Goal: Find specific page/section: Find specific page/section

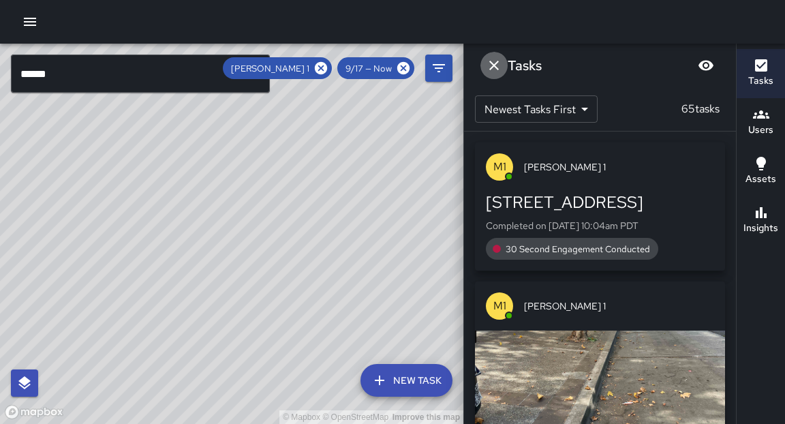
click at [493, 67] on icon "Dismiss" at bounding box center [494, 65] width 16 height 16
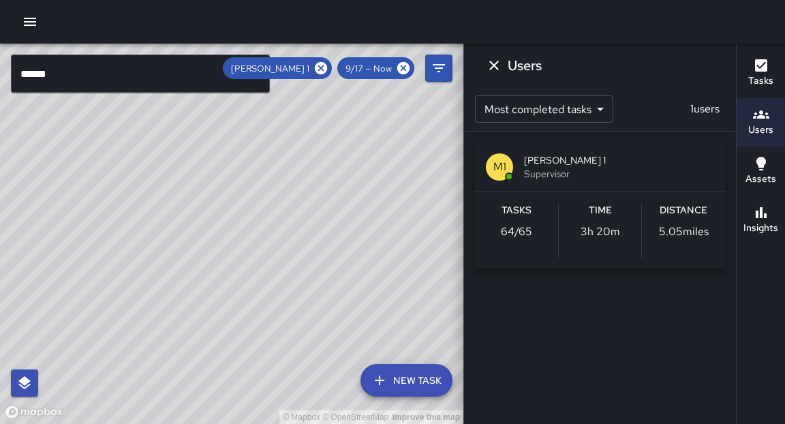
click at [324, 71] on icon at bounding box center [320, 68] width 15 height 15
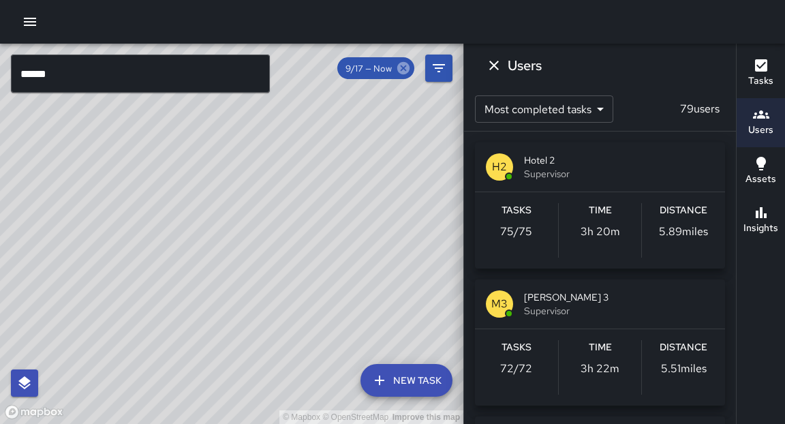
click at [401, 69] on icon at bounding box center [403, 68] width 15 height 15
click at [404, 69] on icon at bounding box center [403, 68] width 12 height 12
click at [107, 75] on input "******" at bounding box center [140, 73] width 259 height 38
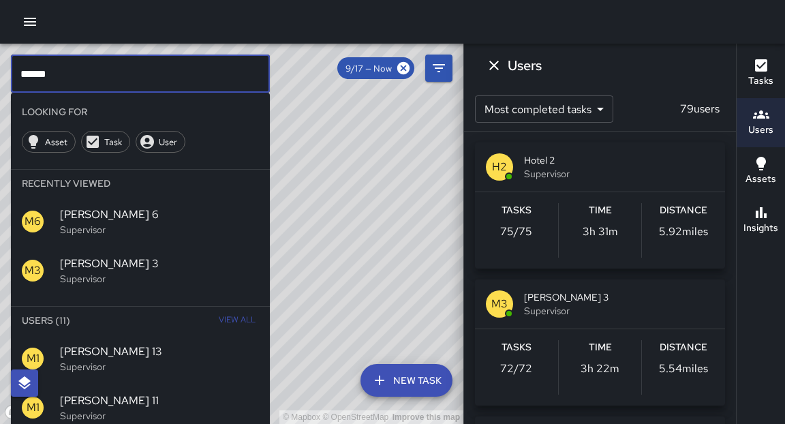
type input "******"
click at [754, 121] on icon "button" at bounding box center [761, 114] width 16 height 16
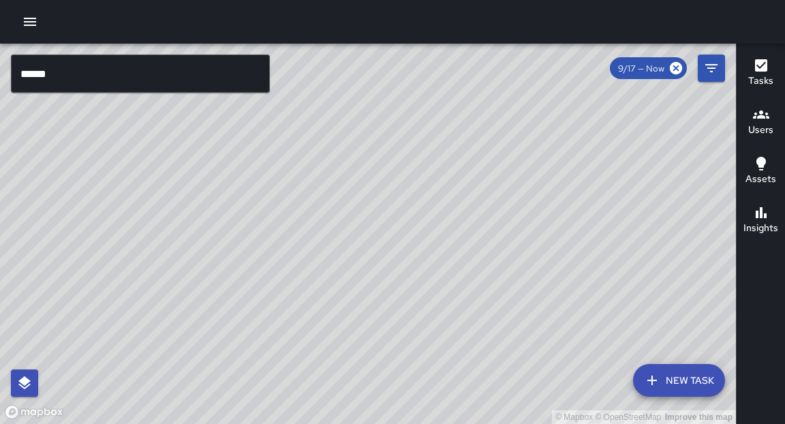
click at [754, 123] on h6 "Users" at bounding box center [760, 130] width 25 height 15
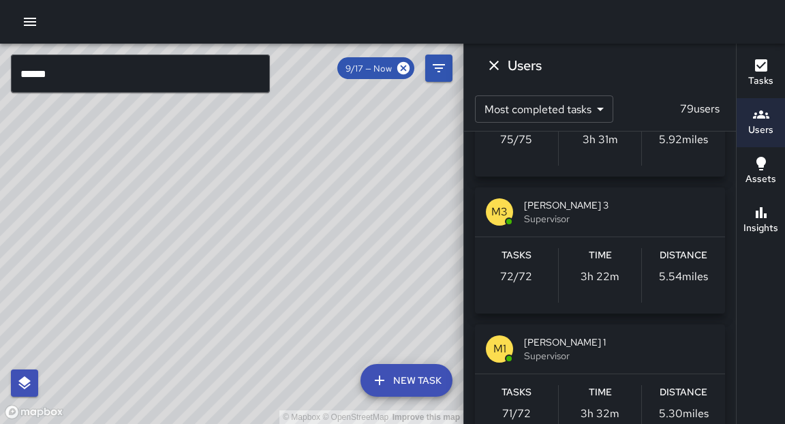
scroll to position [112, 0]
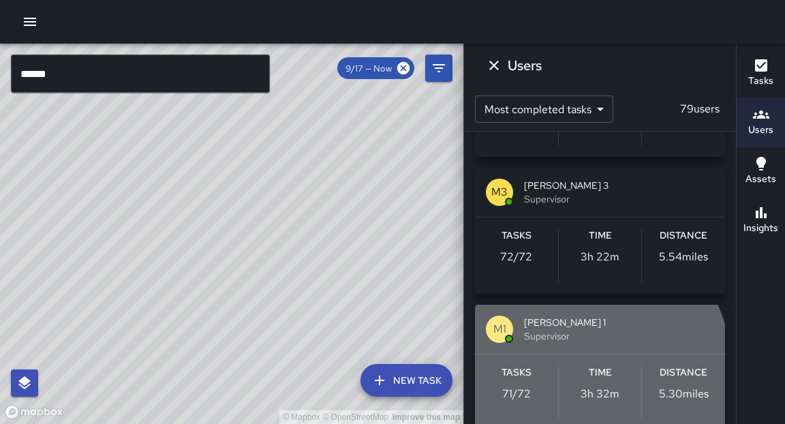
click at [514, 392] on p "71 / 72" at bounding box center [516, 394] width 29 height 16
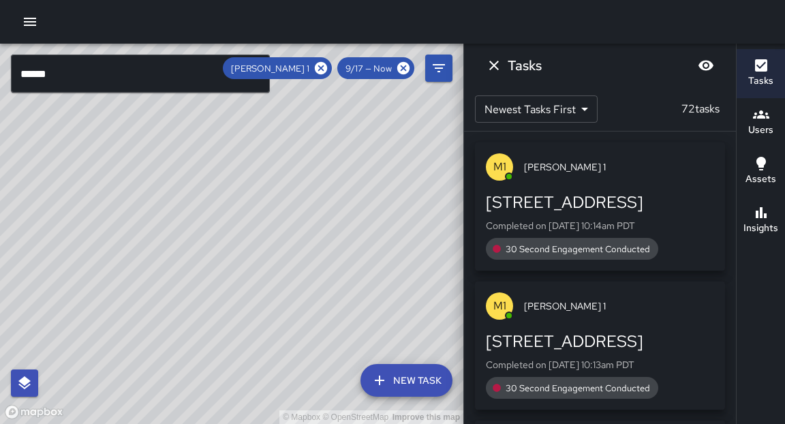
drag, startPoint x: 369, startPoint y: 289, endPoint x: 298, endPoint y: 300, distance: 71.8
click at [296, 308] on div "© Mapbox © OpenStreetMap Improve this map" at bounding box center [231, 234] width 463 height 380
click at [348, 189] on div "© Mapbox © OpenStreetMap Improve this map M1 [PERSON_NAME] 1 2127 Broadway Comp…" at bounding box center [231, 234] width 463 height 380
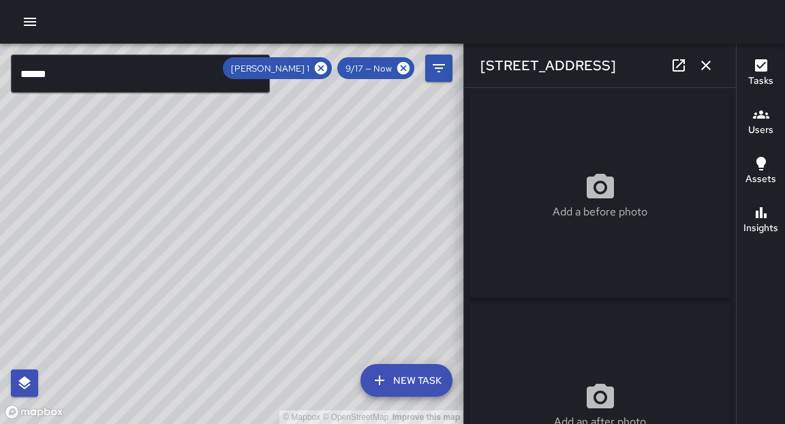
click at [266, 193] on div "© Mapbox © OpenStreetMap Improve this map M1 [PERSON_NAME] 1 [STREET_ADDRESS] C…" at bounding box center [231, 234] width 463 height 380
click at [153, 365] on div "© Mapbox © OpenStreetMap Improve this map M1 [PERSON_NAME] 1 2101 Broadway Comp…" at bounding box center [231, 234] width 463 height 380
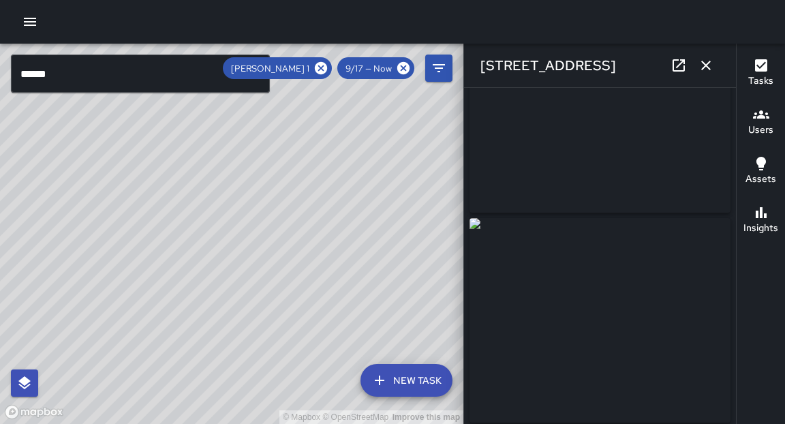
scroll to position [91, 0]
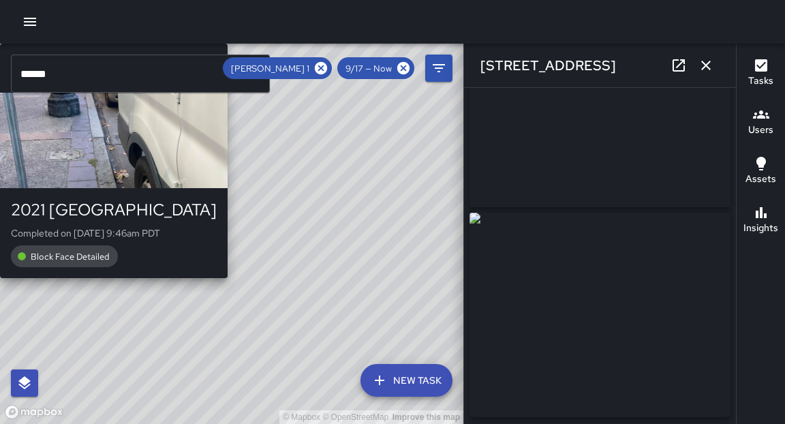
click at [151, 401] on div "© Mapbox © OpenStreetMap Improve this map M1 [PERSON_NAME] 1 2021 Broadway Comp…" at bounding box center [231, 234] width 463 height 380
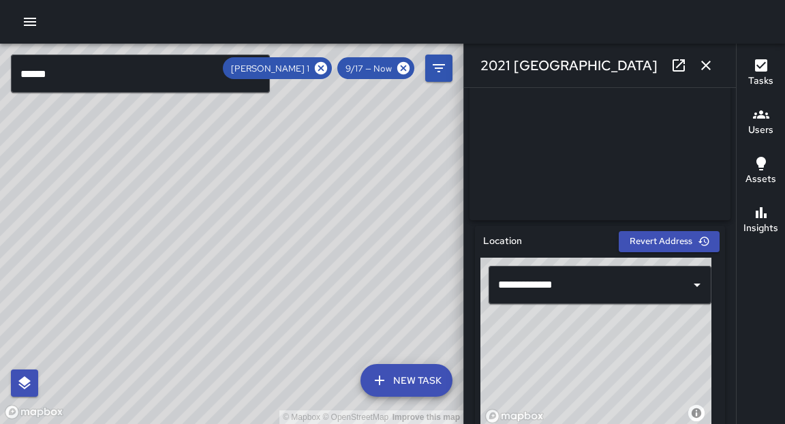
scroll to position [329, 0]
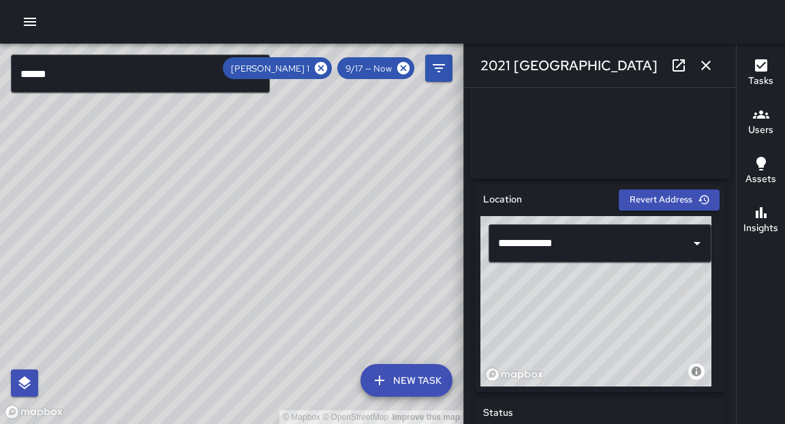
click at [363, 224] on div "© Mapbox © OpenStreetMap Improve this map" at bounding box center [231, 234] width 463 height 380
drag, startPoint x: 247, startPoint y: 358, endPoint x: 275, endPoint y: 320, distance: 46.7
click at [275, 320] on div "© Mapbox © OpenStreetMap Improve this map" at bounding box center [231, 234] width 463 height 380
click at [193, 228] on div "© Mapbox © OpenStreetMap Improve this map M1 [PERSON_NAME] 1 [STREET_ADDRESS][P…" at bounding box center [231, 234] width 463 height 380
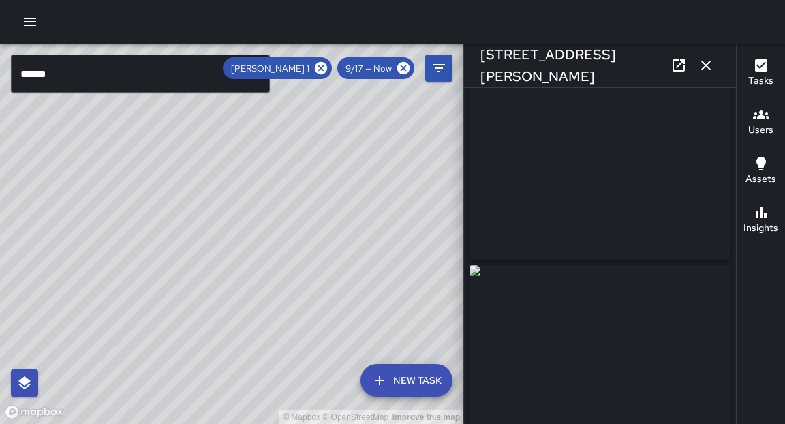
scroll to position [48, 0]
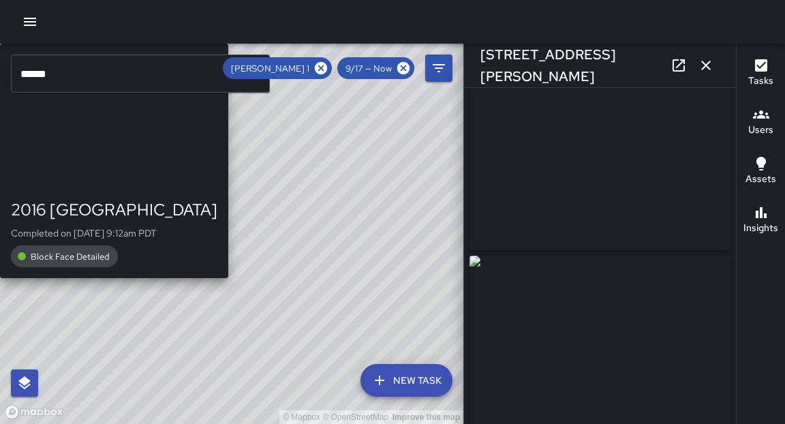
click at [119, 158] on div "© Mapbox © OpenStreetMap Improve this map M1 [PERSON_NAME] 1 2016 [GEOGRAPHIC_D…" at bounding box center [231, 234] width 463 height 380
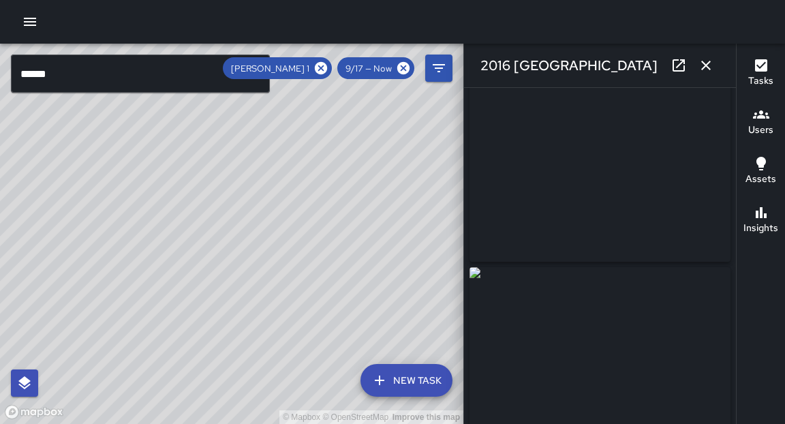
scroll to position [0, 0]
click at [674, 63] on icon at bounding box center [678, 65] width 16 height 16
drag, startPoint x: 275, startPoint y: 366, endPoint x: 308, endPoint y: 94, distance: 273.8
click at [308, 94] on div "© Mapbox © OpenStreetMap Improve this map" at bounding box center [231, 234] width 463 height 380
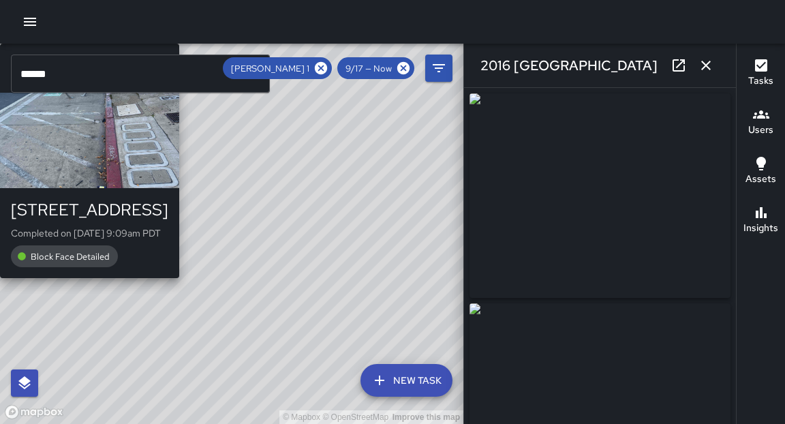
click at [196, 258] on div "© Mapbox © OpenStreetMap Improve this map M1 [PERSON_NAME] [STREET_ADDRESS] Com…" at bounding box center [231, 234] width 463 height 380
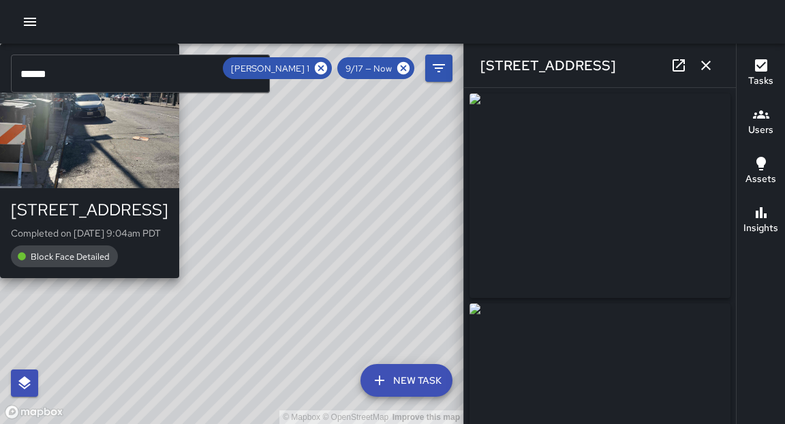
click at [253, 249] on div "© Mapbox © OpenStreetMap Improve this map M1 [PERSON_NAME] [STREET_ADDRESS] Com…" at bounding box center [231, 234] width 463 height 380
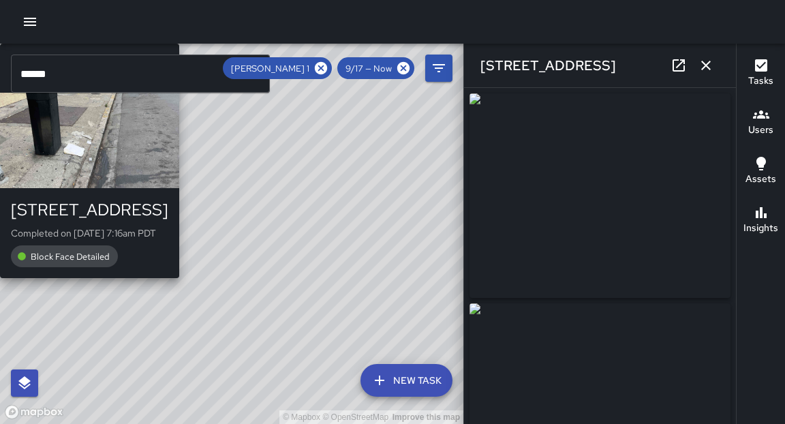
click at [287, 247] on div "© Mapbox © OpenStreetMap Improve this map M1 [PERSON_NAME] [STREET_ADDRESS] Com…" at bounding box center [231, 234] width 463 height 380
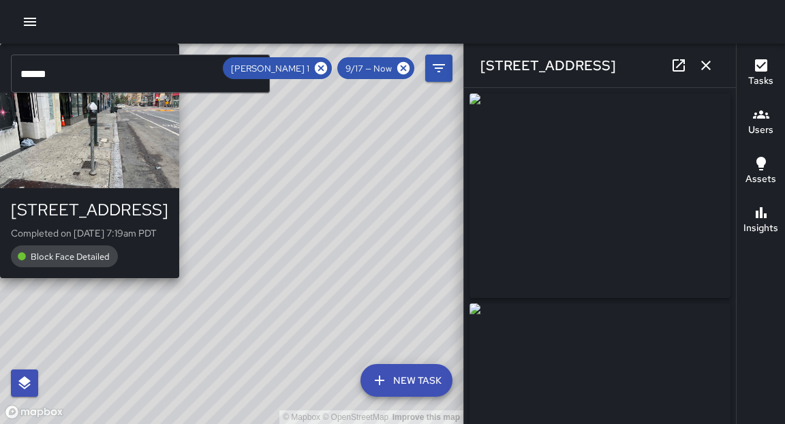
click at [123, 286] on div "© Mapbox © OpenStreetMap Improve this map M1 [PERSON_NAME] 1 [STREET_ADDRESS] C…" at bounding box center [231, 234] width 463 height 380
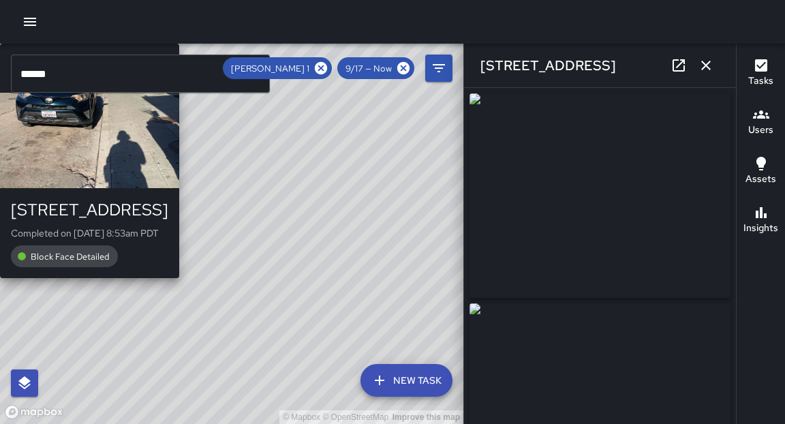
click at [129, 276] on div "© Mapbox © OpenStreetMap Improve this map M1 [PERSON_NAME] 1 [STREET_ADDRESS] C…" at bounding box center [231, 234] width 463 height 380
type input "**********"
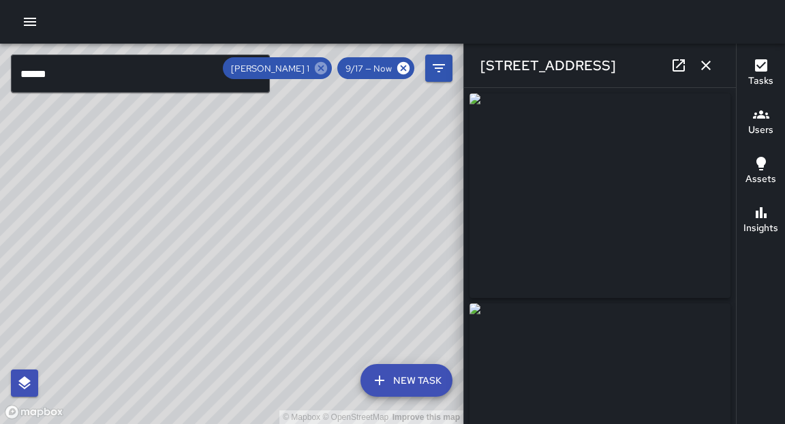
click at [326, 69] on icon at bounding box center [321, 68] width 12 height 12
click at [702, 69] on icon "button" at bounding box center [706, 65] width 16 height 16
